Goal: Information Seeking & Learning: Learn about a topic

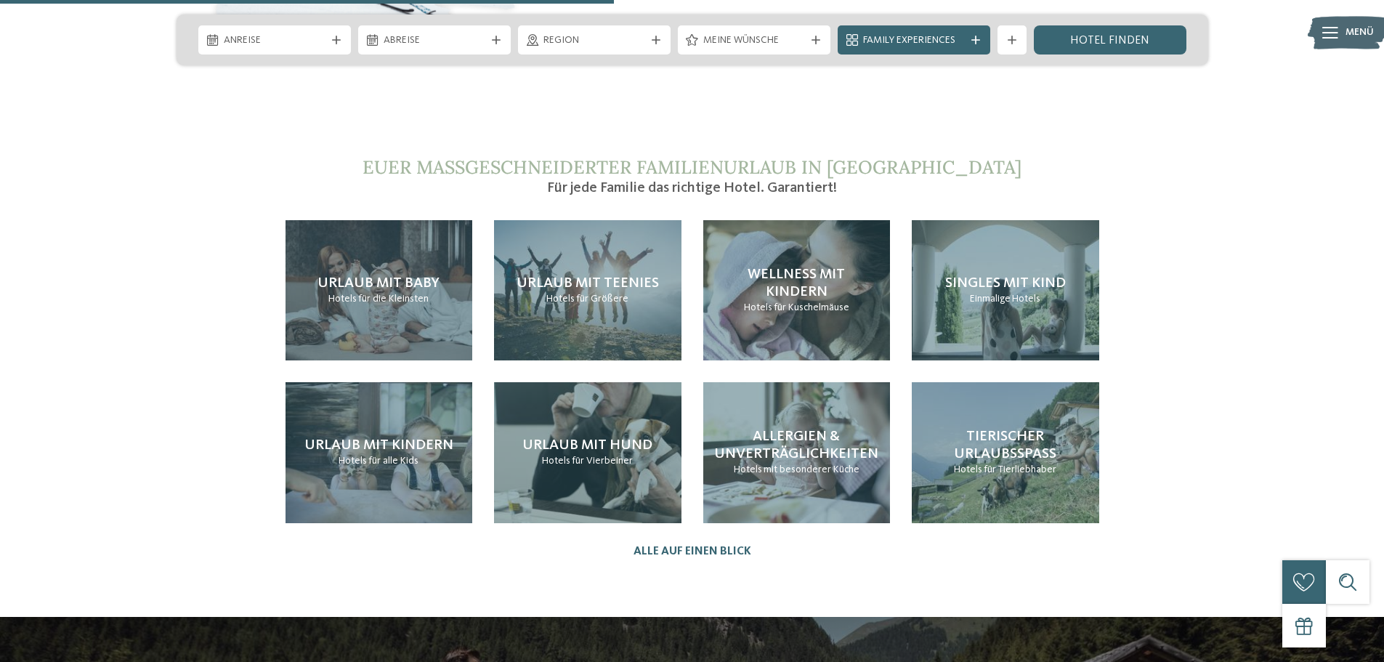
scroll to position [3342, 0]
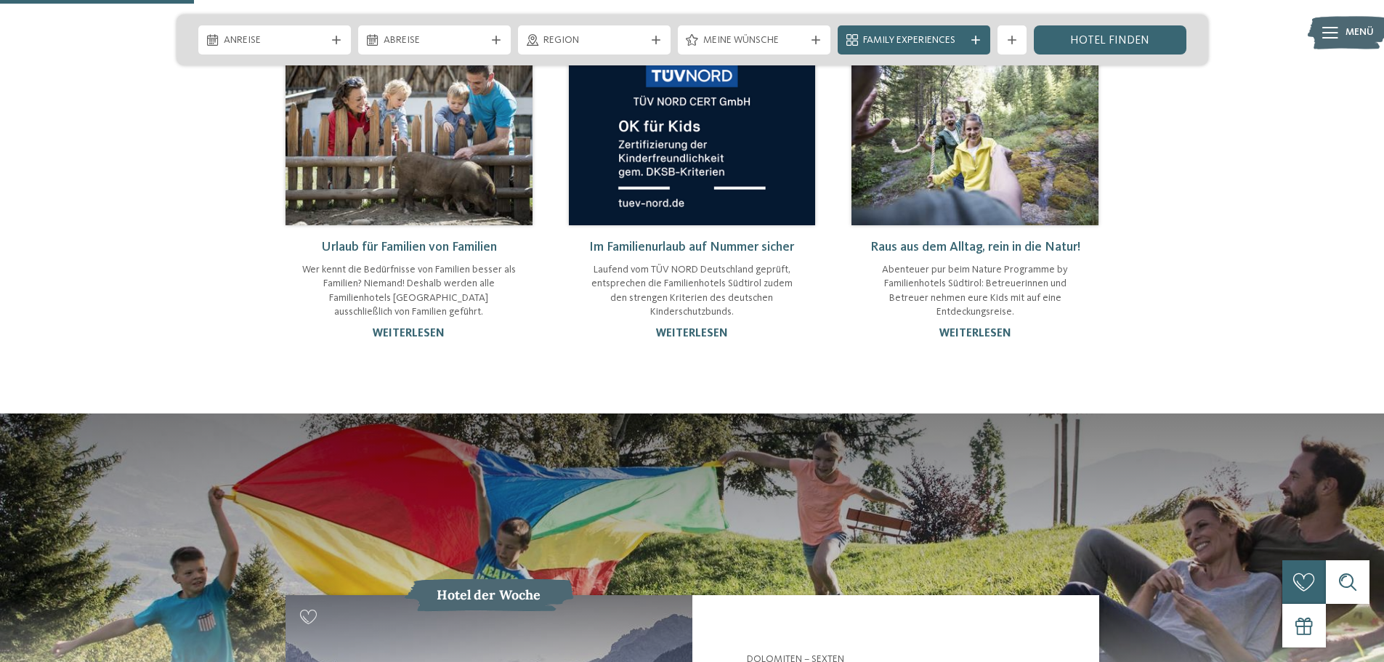
scroll to position [1162, 0]
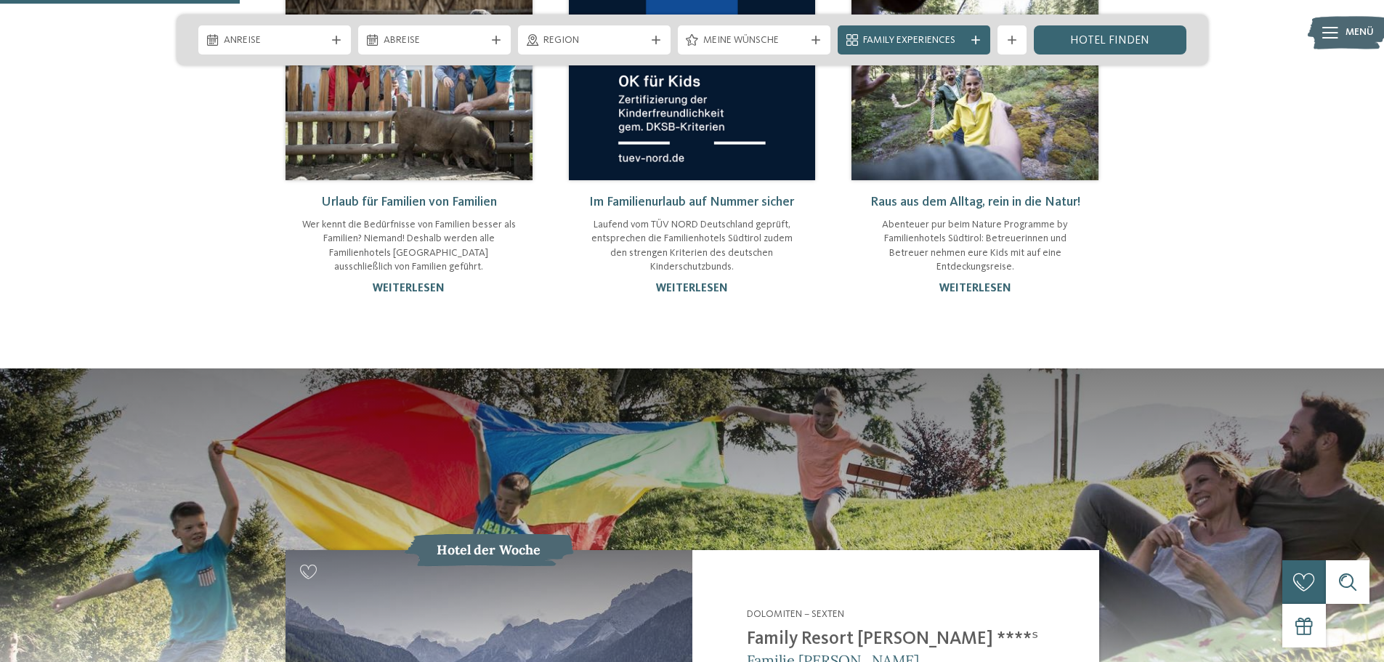
drag, startPoint x: 306, startPoint y: 145, endPoint x: 520, endPoint y: 144, distance: 214.3
click at [520, 180] on div "Urlaub für Familien von Familien Wer kennt die Bedürfnisse von Familien besser …" at bounding box center [408, 245] width 247 height 130
copy link "Urlaub für Familien von Familien"
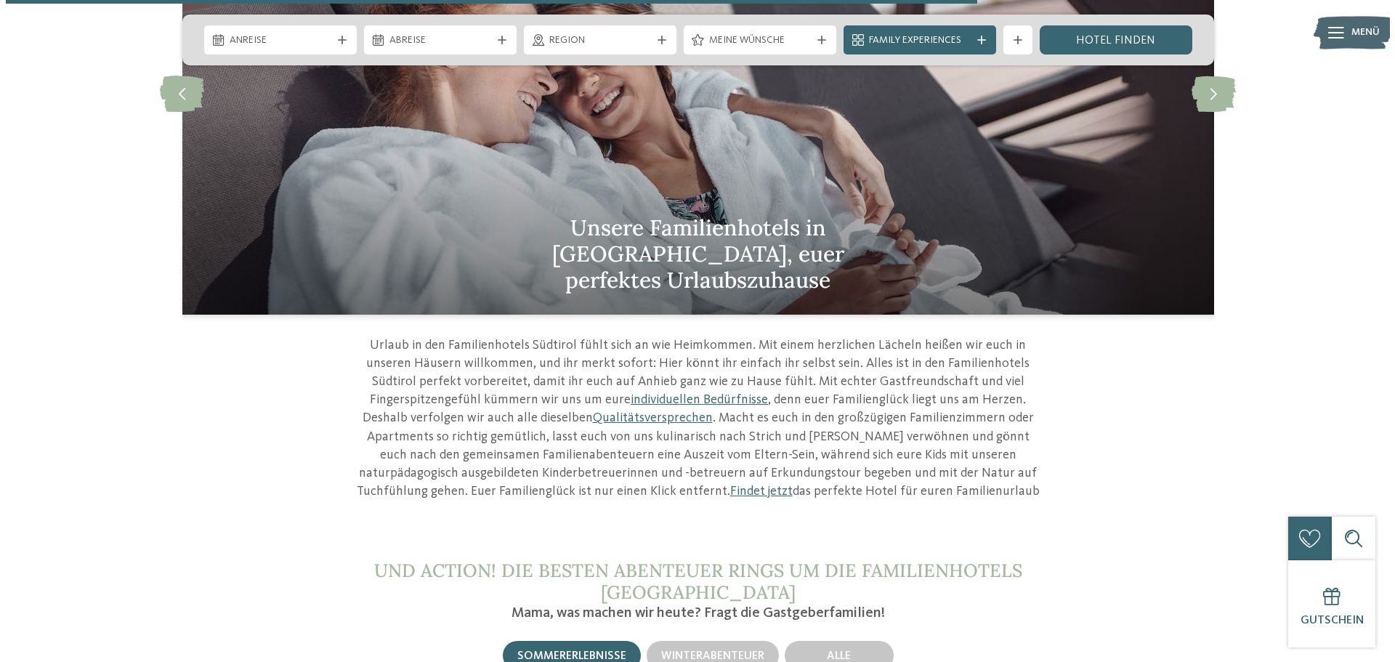
scroll to position [4722, 0]
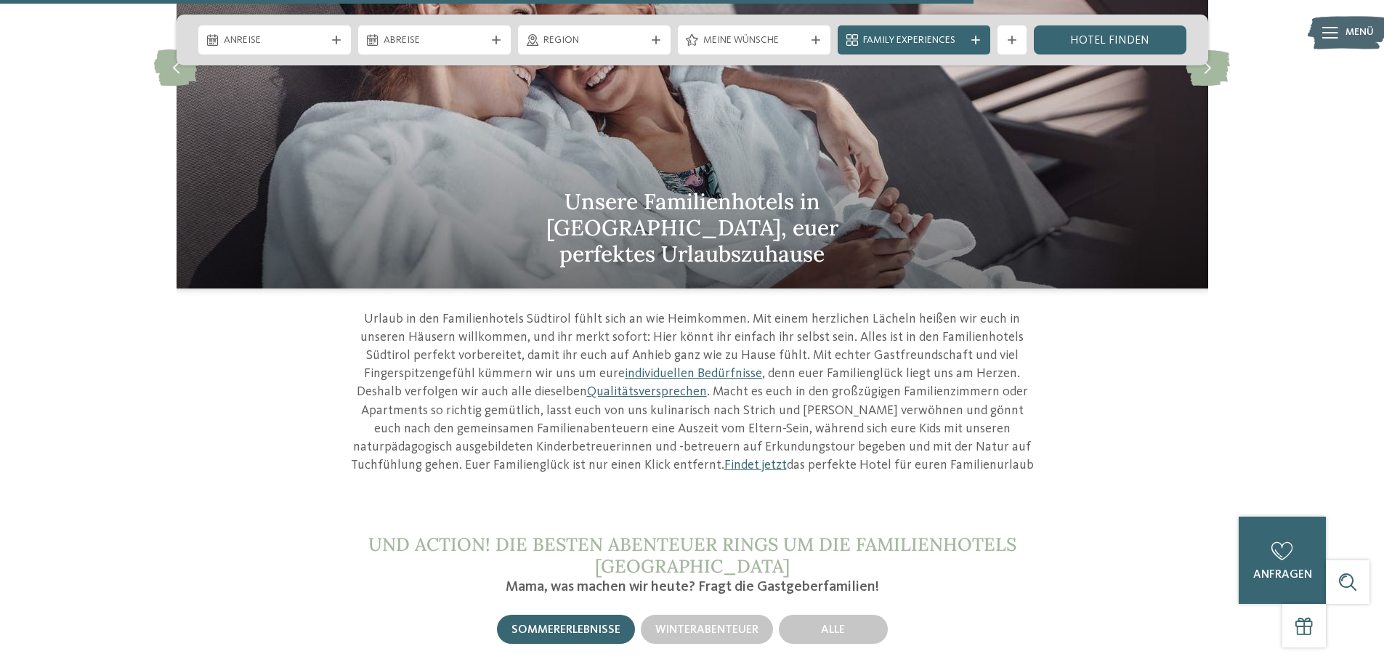
click at [1327, 36] on icon at bounding box center [1330, 33] width 16 height 12
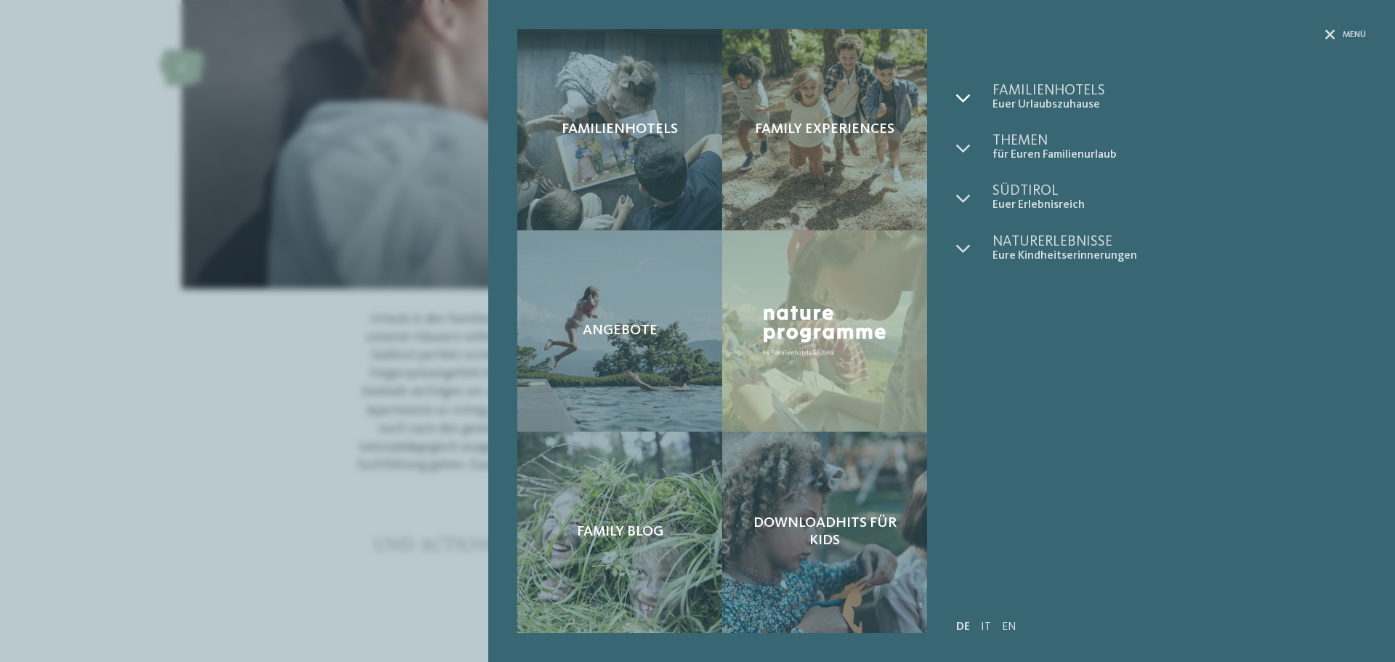
click at [967, 91] on icon at bounding box center [963, 98] width 15 height 15
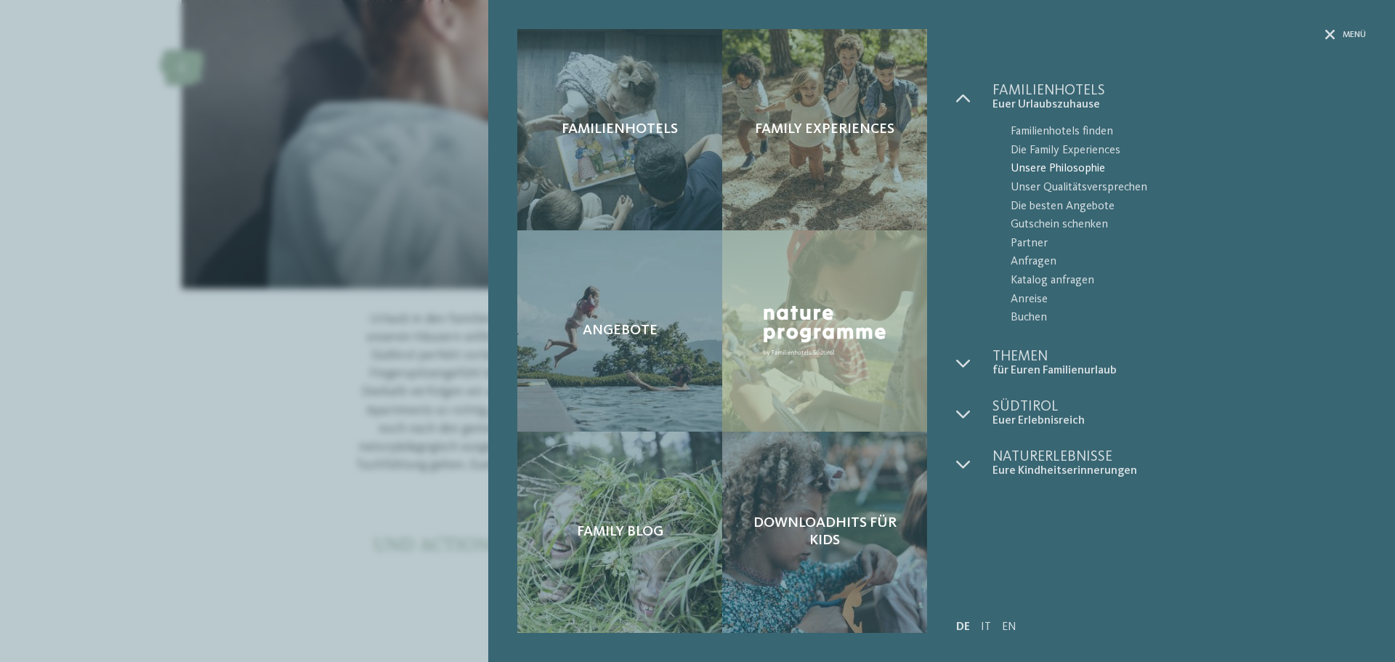
click at [1040, 163] on span "Unsere Philosophie" at bounding box center [1187, 169] width 355 height 19
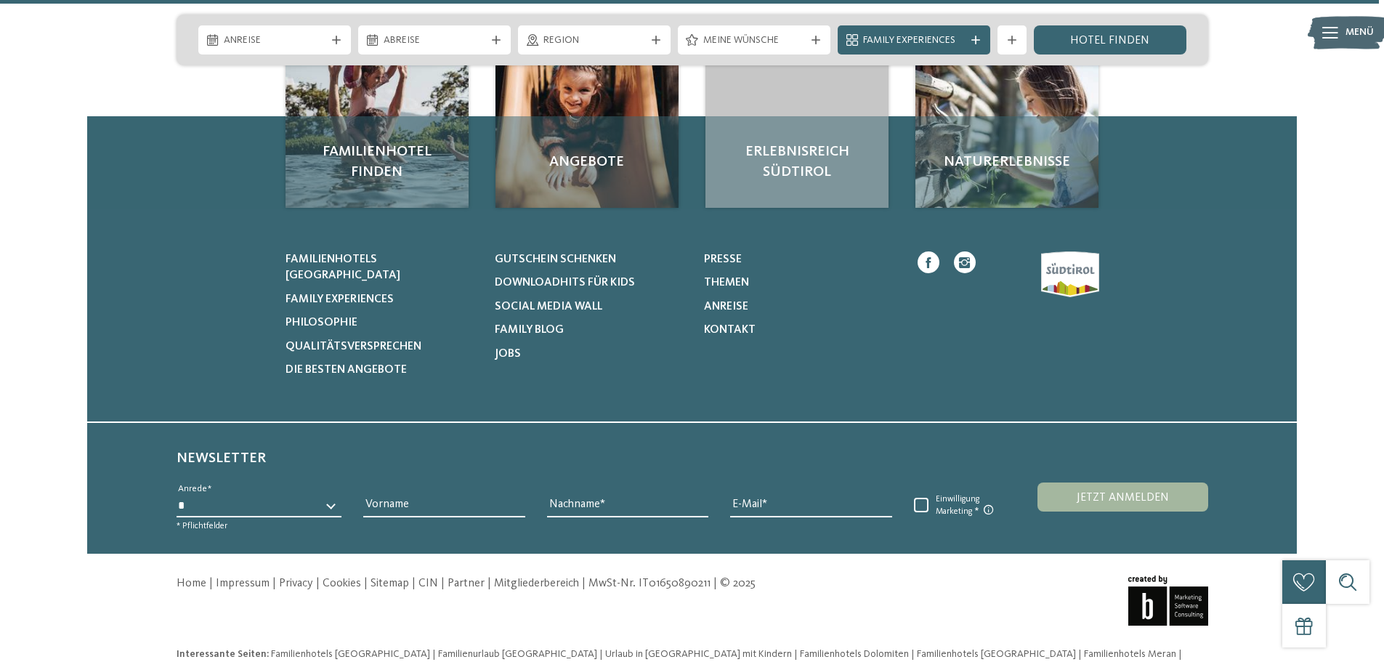
scroll to position [2659, 0]
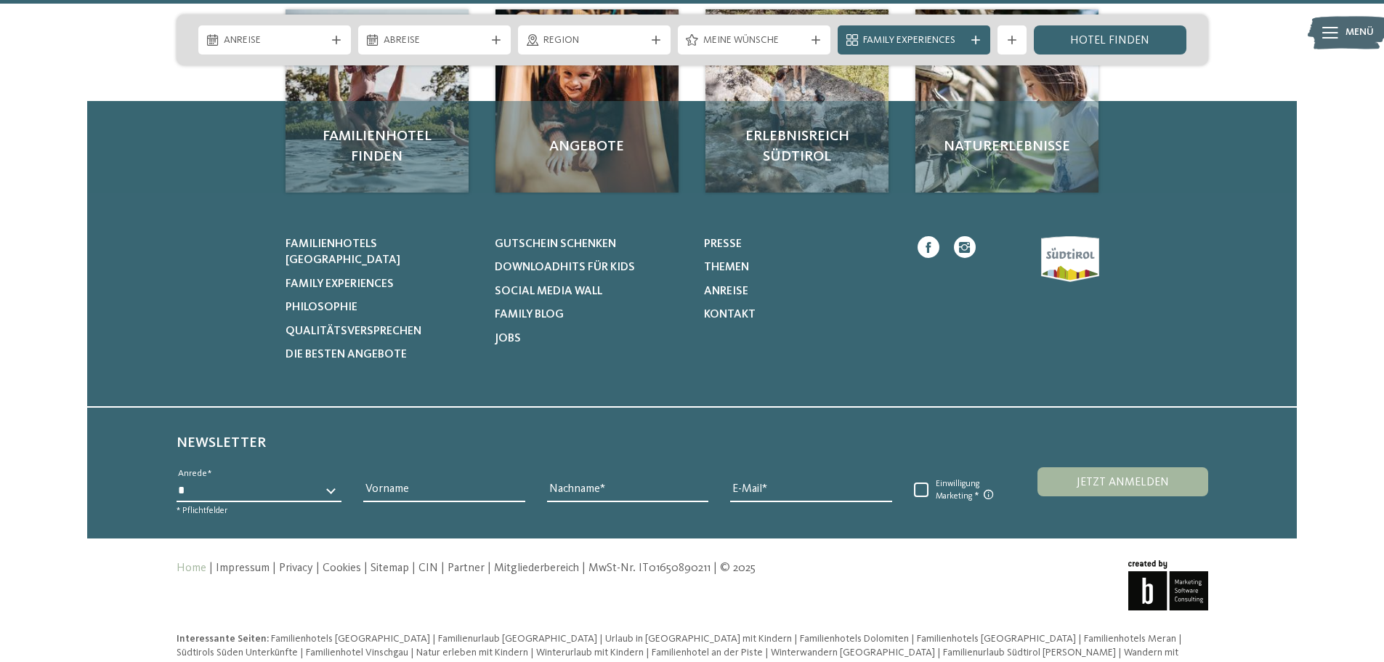
click at [183, 562] on link "Home" at bounding box center [192, 568] width 30 height 12
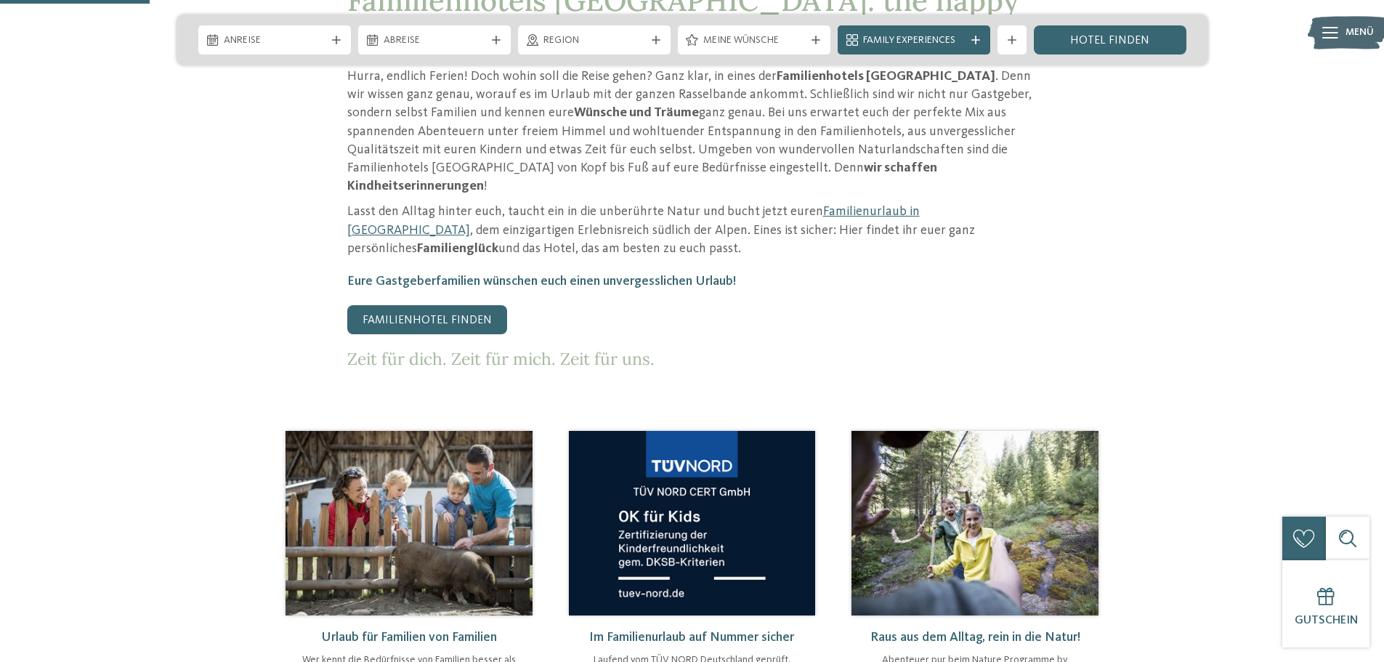
scroll to position [726, 0]
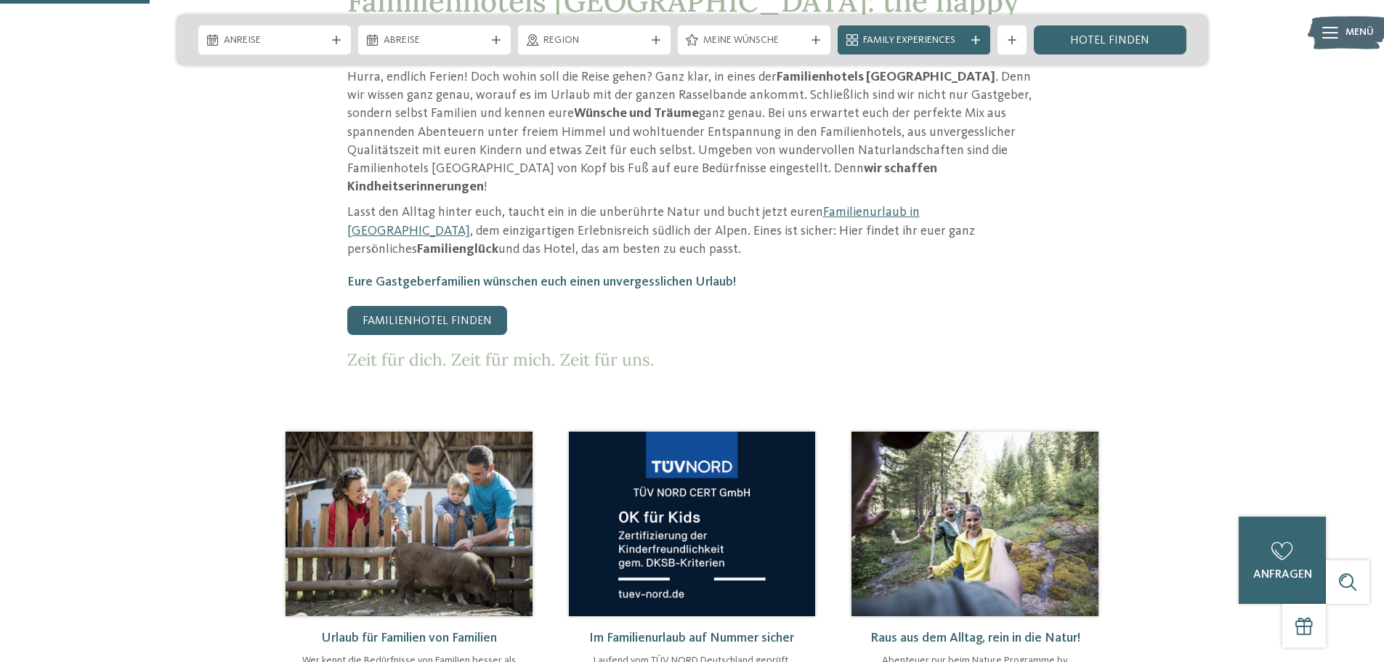
drag, startPoint x: 856, startPoint y: 580, endPoint x: 1116, endPoint y: 587, distance: 260.2
click at [1116, 587] on article "Raus aus dem Alltag, rein in die Natur! Abenteuer pur beim Nature Programme by …" at bounding box center [974, 589] width 283 height 315
copy link "Raus aus dem Alltag, rein in die Natur!"
